Goal: Transaction & Acquisition: Purchase product/service

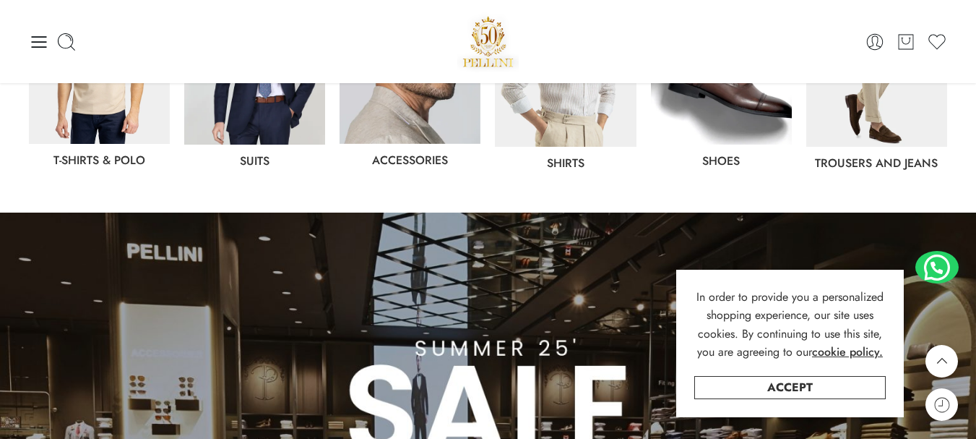
scroll to position [722, 0]
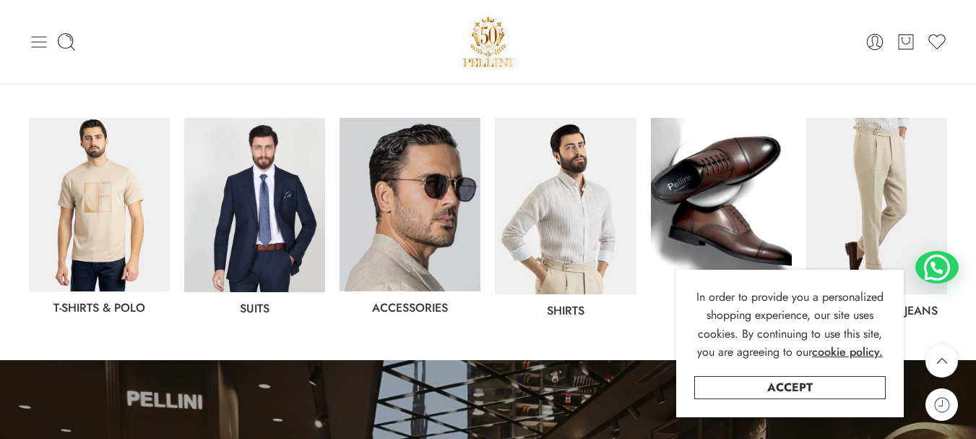
click at [36, 46] on icon at bounding box center [39, 42] width 15 height 12
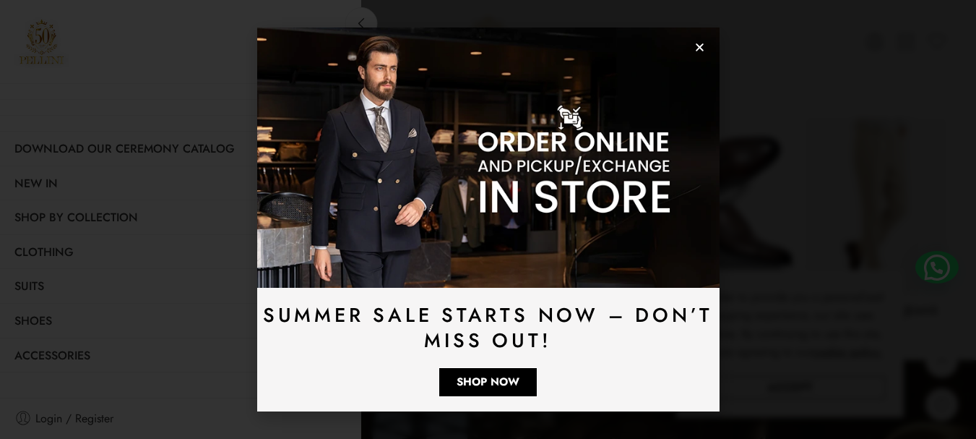
click at [696, 44] on use "Close" at bounding box center [700, 47] width 8 height 8
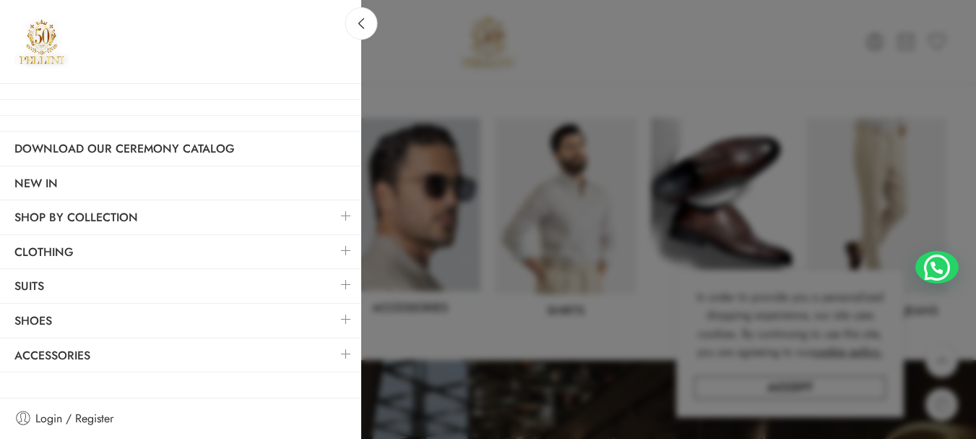
click at [346, 243] on link at bounding box center [346, 250] width 30 height 31
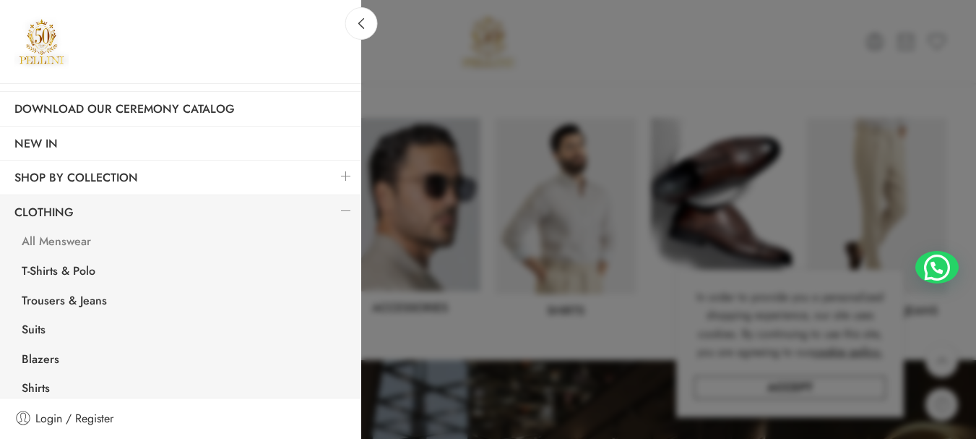
scroll to position [72, 0]
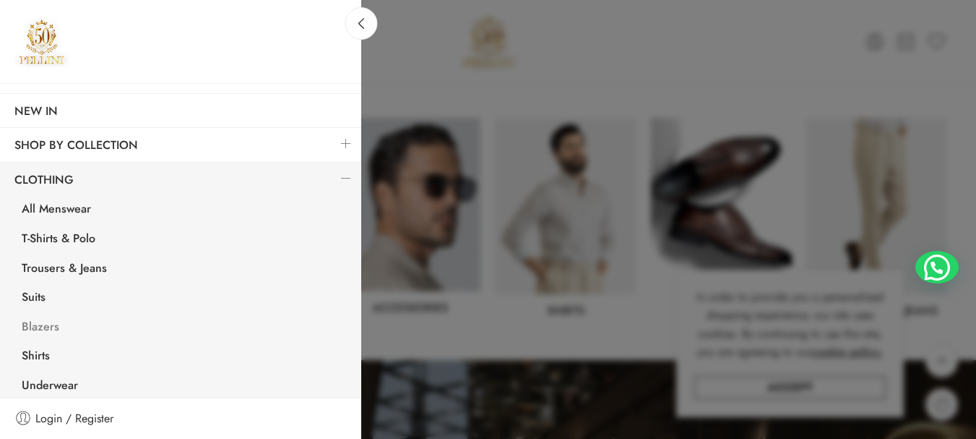
click at [54, 323] on link "Blazers" at bounding box center [184, 329] width 354 height 30
